Goal: Task Accomplishment & Management: Use online tool/utility

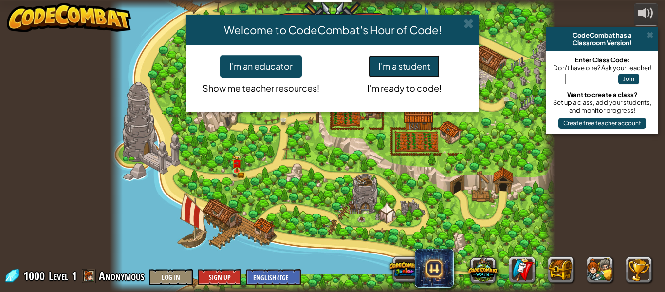
click at [423, 71] on button "I'm a student" at bounding box center [404, 66] width 71 height 22
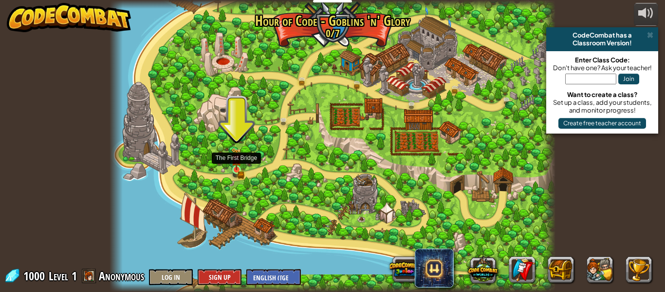
click at [240, 165] on div at bounding box center [236, 169] width 9 height 9
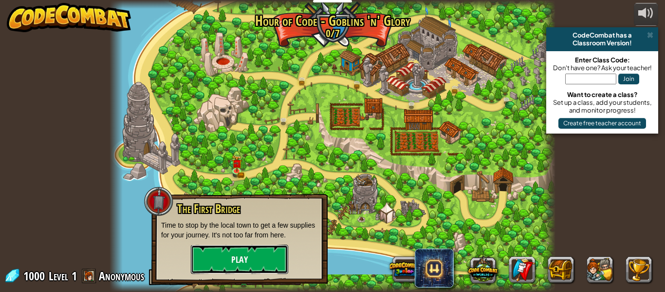
click at [257, 247] on button "Play" at bounding box center [239, 258] width 97 height 29
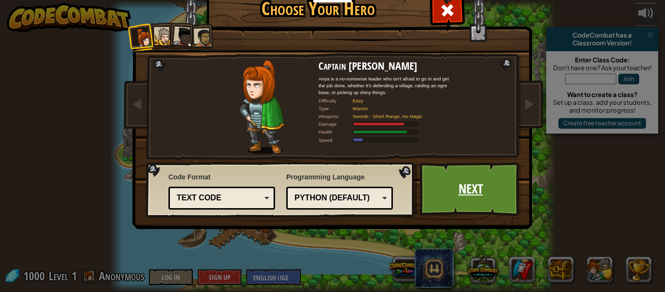
click at [474, 177] on link "Next" at bounding box center [471, 189] width 102 height 54
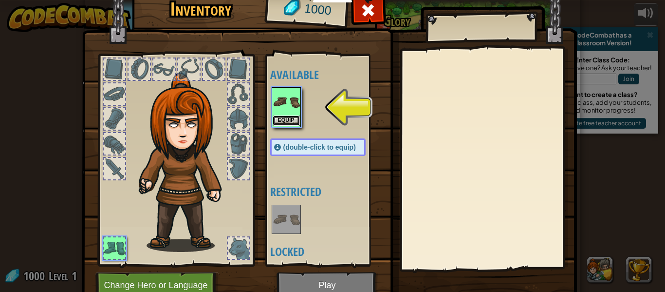
click at [286, 118] on button "Equip" at bounding box center [286, 120] width 27 height 10
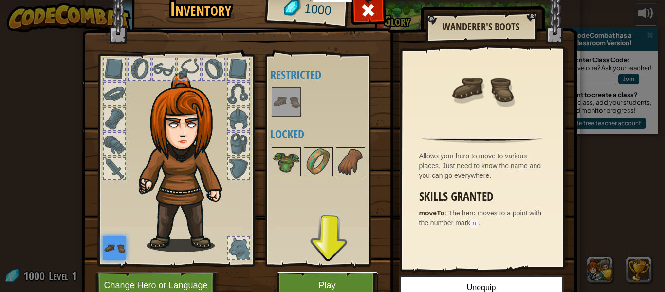
click at [339, 287] on button "Play" at bounding box center [328, 285] width 102 height 27
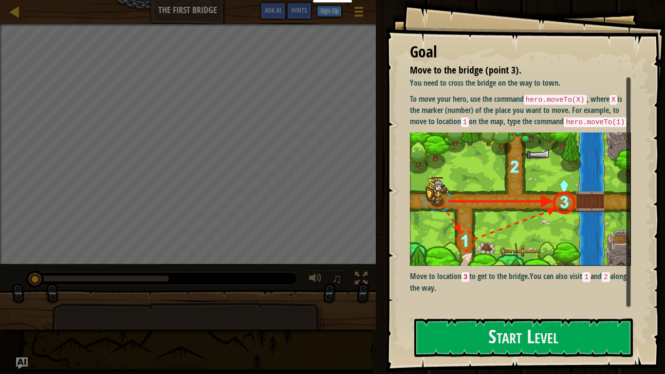
click at [411, 266] on img at bounding box center [520, 199] width 221 height 134
click at [451, 291] on button "Start Level" at bounding box center [523, 337] width 219 height 38
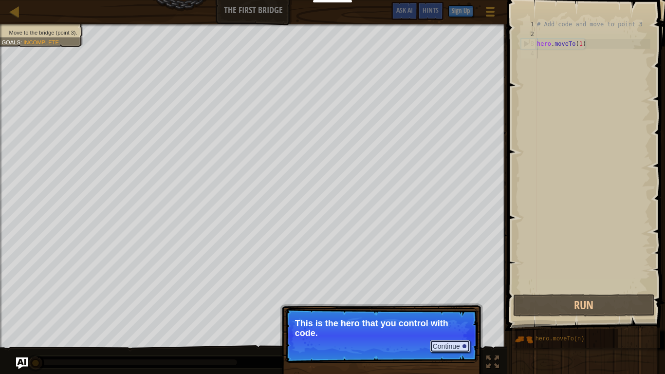
click at [450, 291] on button "Continue" at bounding box center [450, 346] width 40 height 13
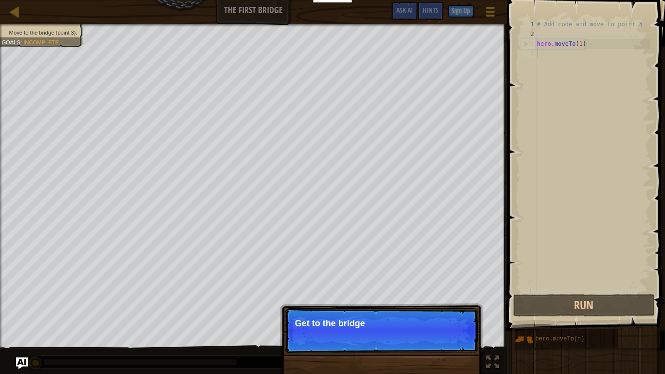
click at [450, 291] on p "Continue Get to the bridge" at bounding box center [381, 330] width 193 height 45
click at [450, 291] on p "Continue Get to the bridge by goin" at bounding box center [381, 330] width 193 height 45
click at [450, 291] on p "Continue Get to the bridge by going to p" at bounding box center [381, 330] width 193 height 45
click at [450, 291] on p "Continue Get to the bridge by going to point 3 on" at bounding box center [381, 331] width 193 height 46
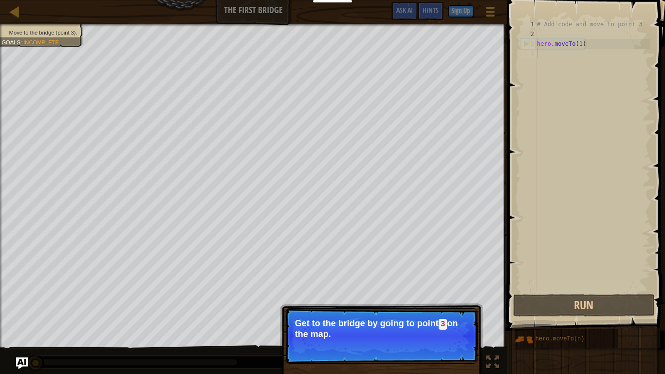
click at [450, 291] on button "Continue" at bounding box center [450, 347] width 40 height 13
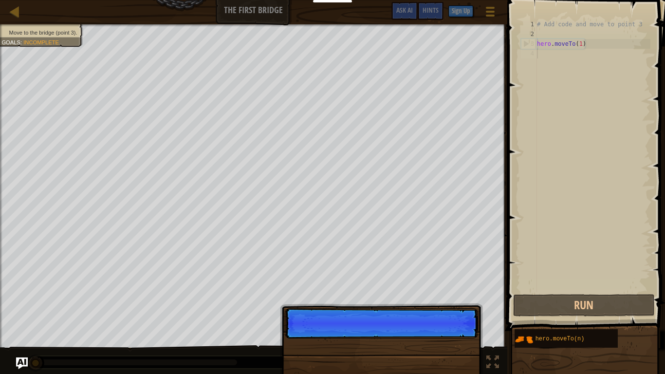
click at [450, 291] on p "Continue" at bounding box center [381, 323] width 193 height 30
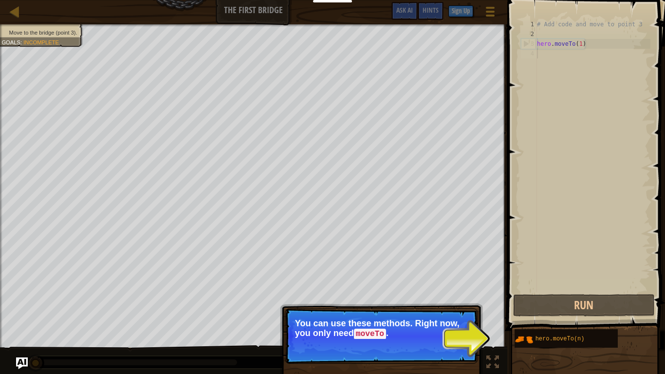
click at [664, 228] on div "Map The First Bridge Game Menu Done Sign Up Hints Ask AI 1 הההההההההההההההההההה…" at bounding box center [332, 187] width 665 height 374
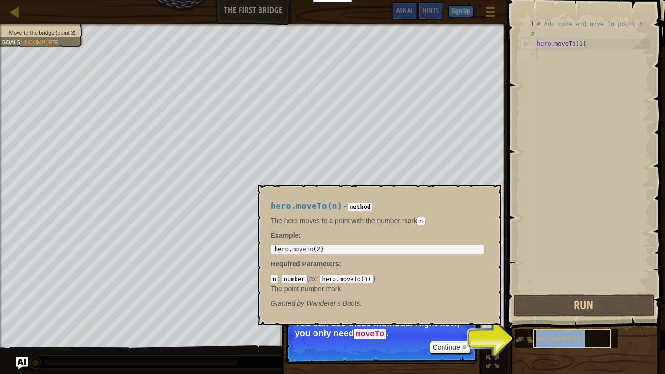
click at [580, 291] on span "hero.moveTo(n)" at bounding box center [560, 338] width 49 height 7
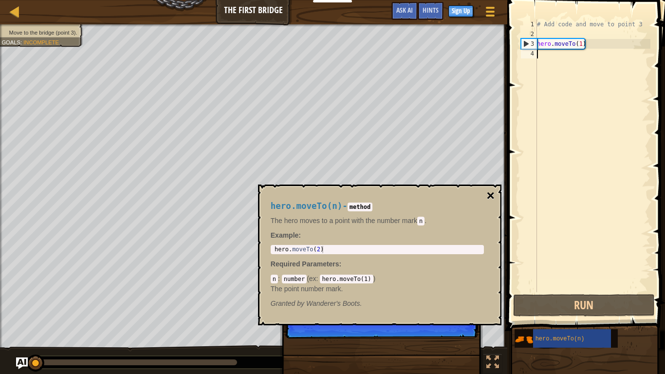
click at [487, 200] on button "×" at bounding box center [490, 196] width 8 height 14
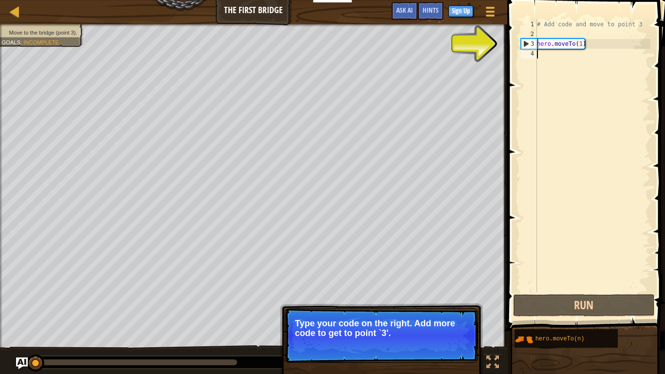
click at [558, 82] on div "# Add code and move to point 3 hero . moveTo ( 1 )" at bounding box center [592, 165] width 115 height 292
click at [540, 44] on div "# Add code and move to point 3 hero . moveTo ( 1 )" at bounding box center [592, 165] width 115 height 292
type textarea "hero.moveTo(1)"
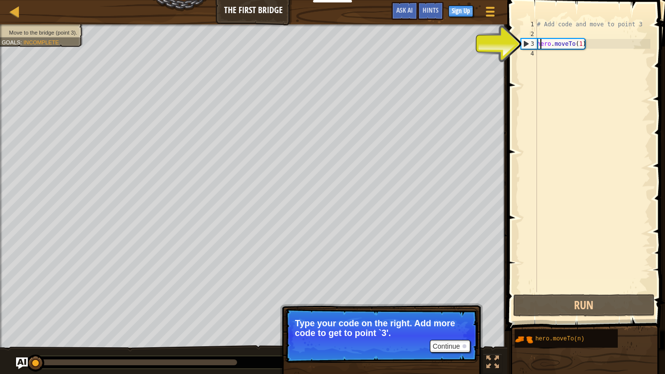
click at [540, 41] on div "# Add code and move to point 3 hero . moveTo ( 1 )" at bounding box center [592, 165] width 115 height 292
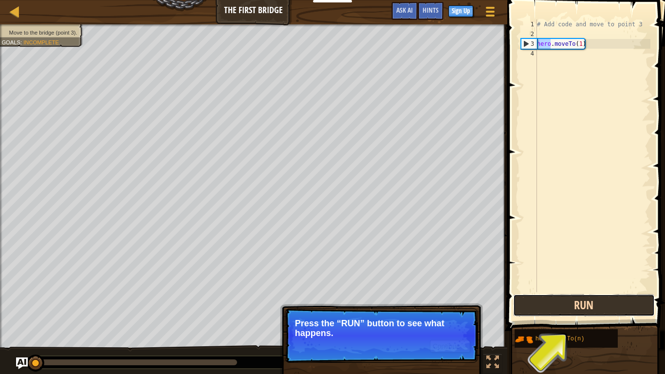
click at [619, 291] on button "Run" at bounding box center [584, 305] width 142 height 22
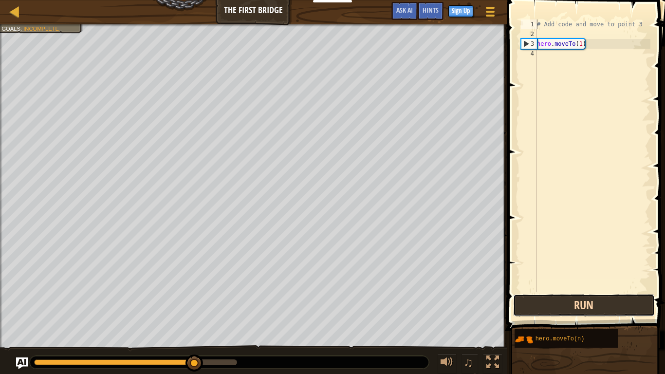
click at [575, 291] on button "Run" at bounding box center [584, 305] width 142 height 22
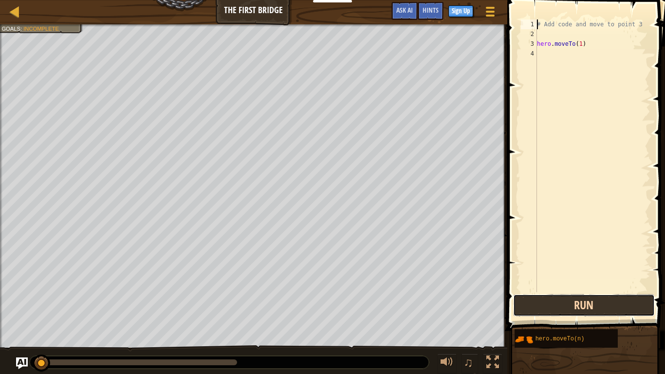
click at [575, 291] on button "Run" at bounding box center [584, 305] width 142 height 22
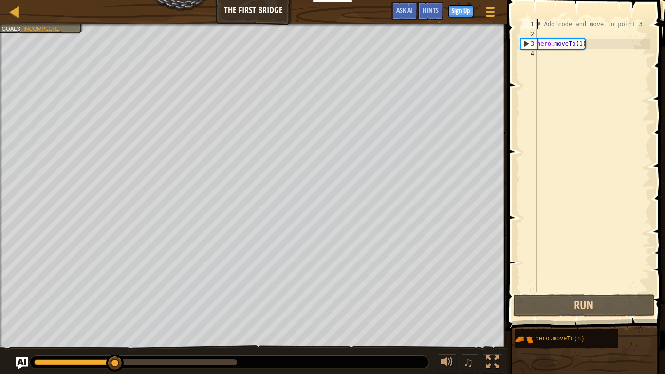
click at [524, 41] on div "3" at bounding box center [530, 44] width 16 height 10
click at [526, 44] on div "3" at bounding box center [530, 44] width 16 height 10
click at [528, 43] on div "3" at bounding box center [530, 44] width 16 height 10
click at [522, 41] on div "3" at bounding box center [530, 44] width 16 height 10
click at [559, 45] on div "# Add code and move to point 3 hero . moveTo ( 1 )" at bounding box center [592, 165] width 115 height 292
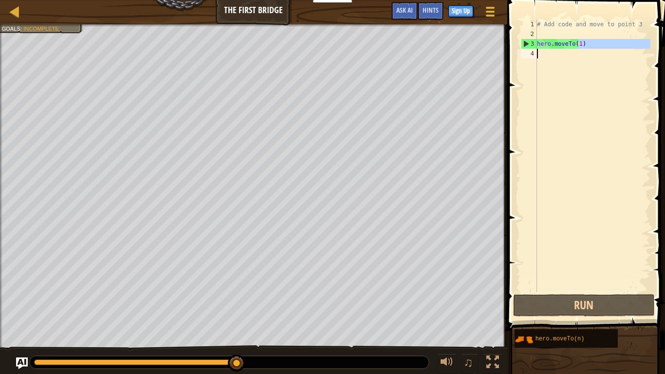
drag, startPoint x: 579, startPoint y: 43, endPoint x: 539, endPoint y: 51, distance: 40.6
click at [539, 51] on div "# Add code and move to point 3 hero . moveTo ( 1 )" at bounding box center [592, 165] width 115 height 292
type textarea "hero.moveTo(1)"
click at [589, 55] on div "# Add code and move to point 3 hero . moveTo ( 1 )" at bounding box center [592, 155] width 115 height 273
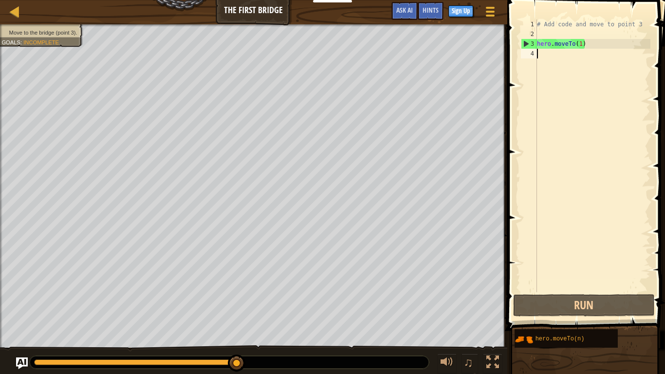
click at [577, 44] on div "# Add code and move to point 3 hero . moveTo ( 1 )" at bounding box center [592, 165] width 115 height 292
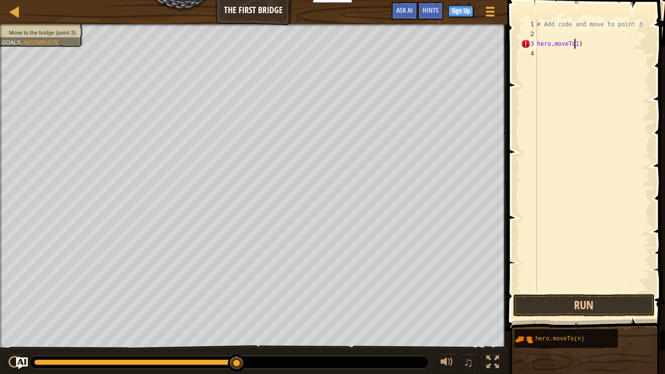
click at [582, 45] on div "# Add code and move to point 3 hero . moveTo1 )" at bounding box center [592, 165] width 115 height 292
type textarea "hero.moveTo"
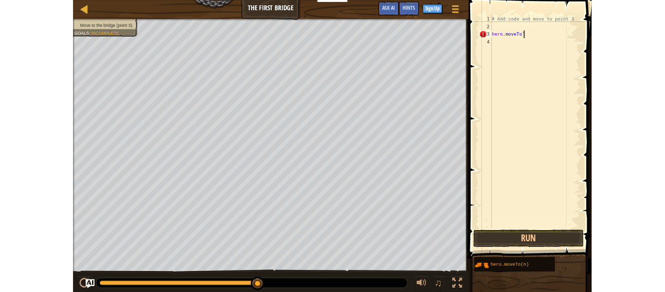
scroll to position [4, 5]
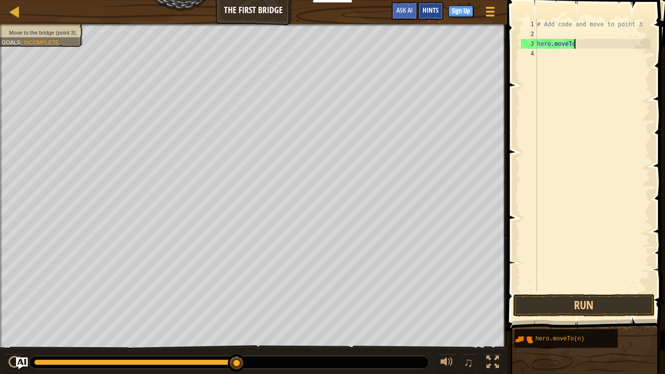
click at [419, 11] on div "Hints" at bounding box center [431, 11] width 26 height 18
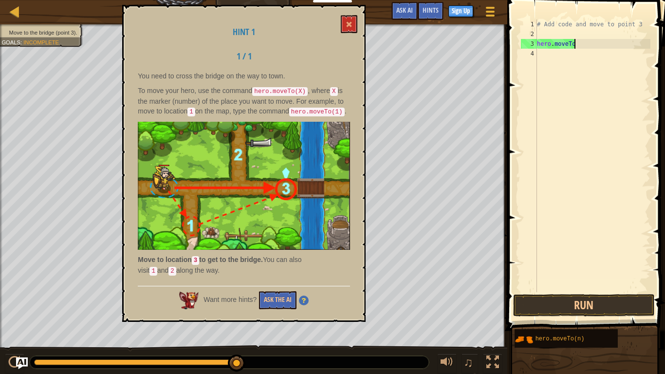
click at [329, 177] on img at bounding box center [244, 186] width 212 height 129
